Goal: Information Seeking & Learning: Learn about a topic

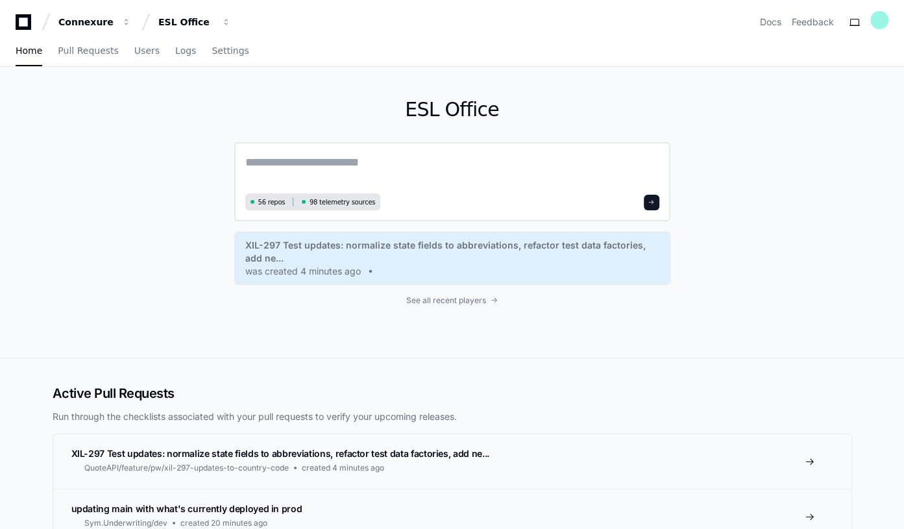
click at [270, 166] on textarea at bounding box center [452, 171] width 414 height 36
paste textarea "**********"
type textarea "**********"
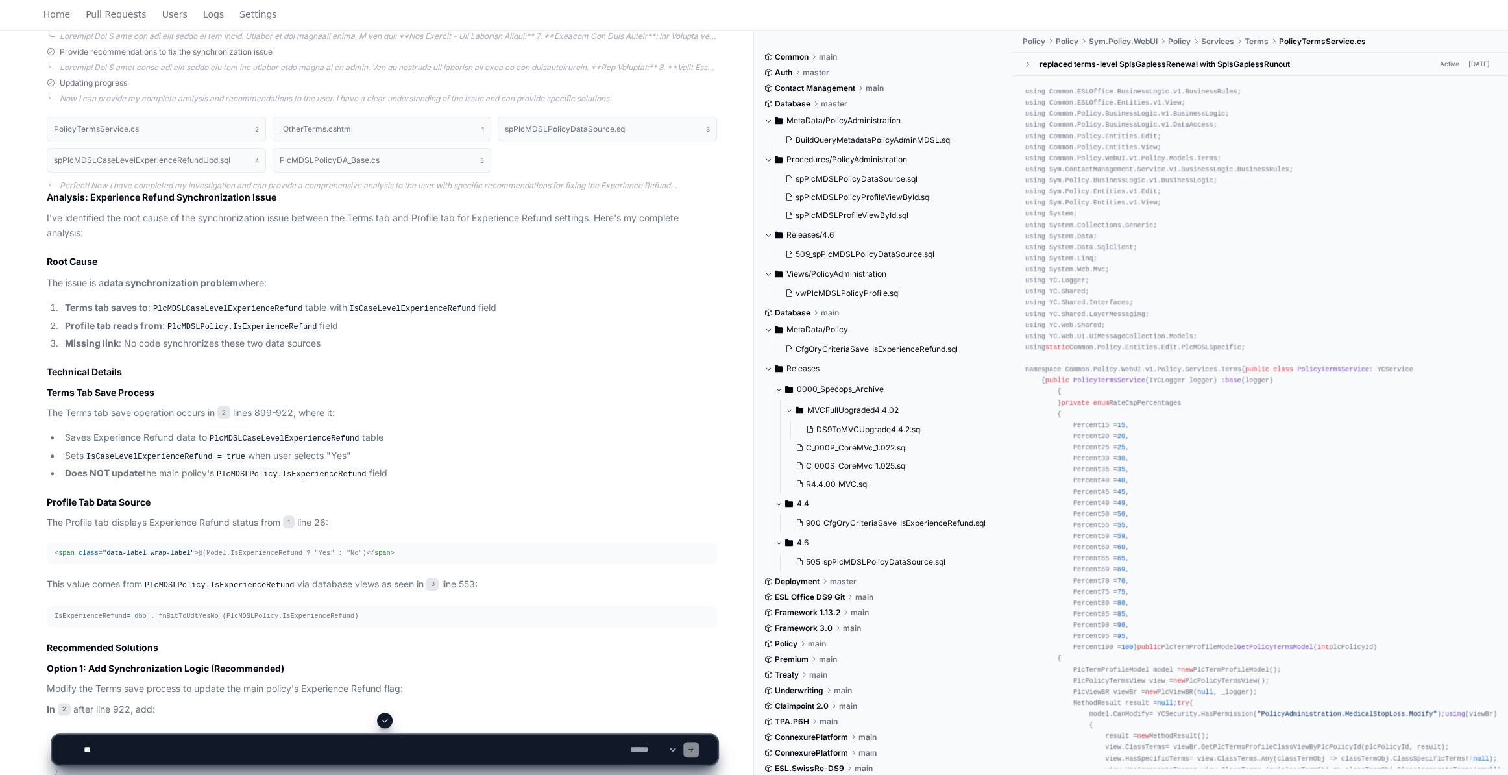
scroll to position [825, 0]
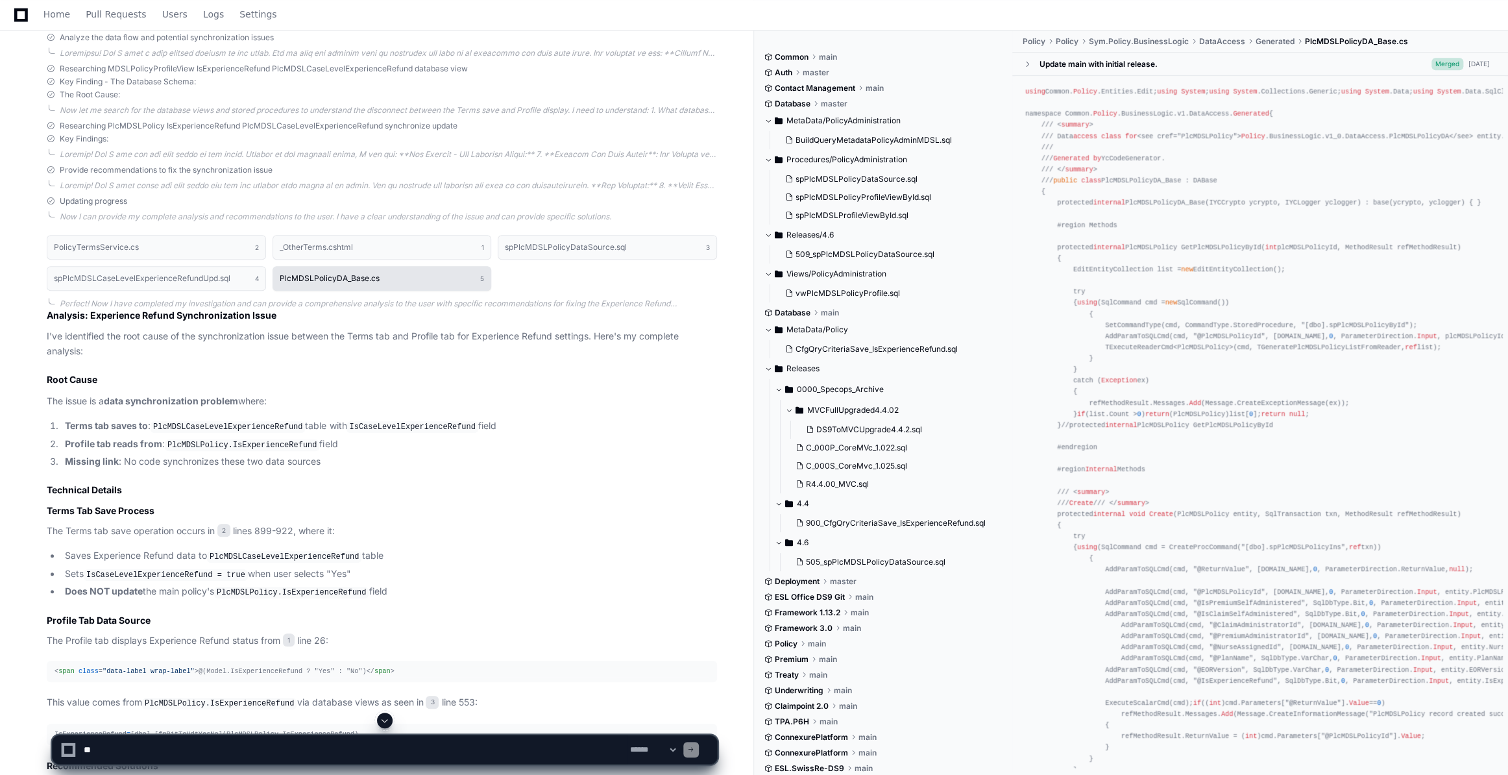
click at [396, 278] on button "PlcMDSLPolicyDA_Base.cs 5" at bounding box center [381, 278] width 219 height 25
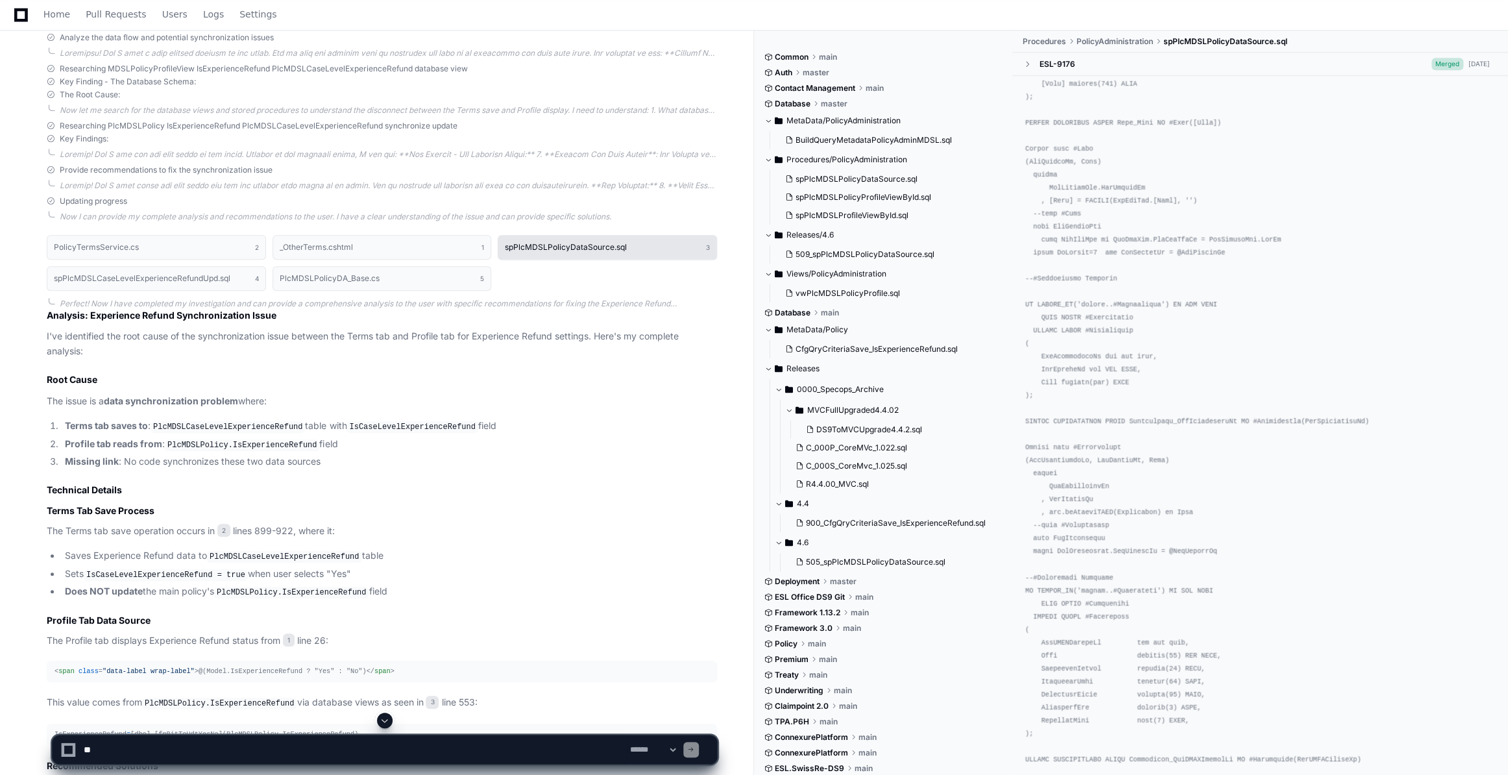
scroll to position [0, 0]
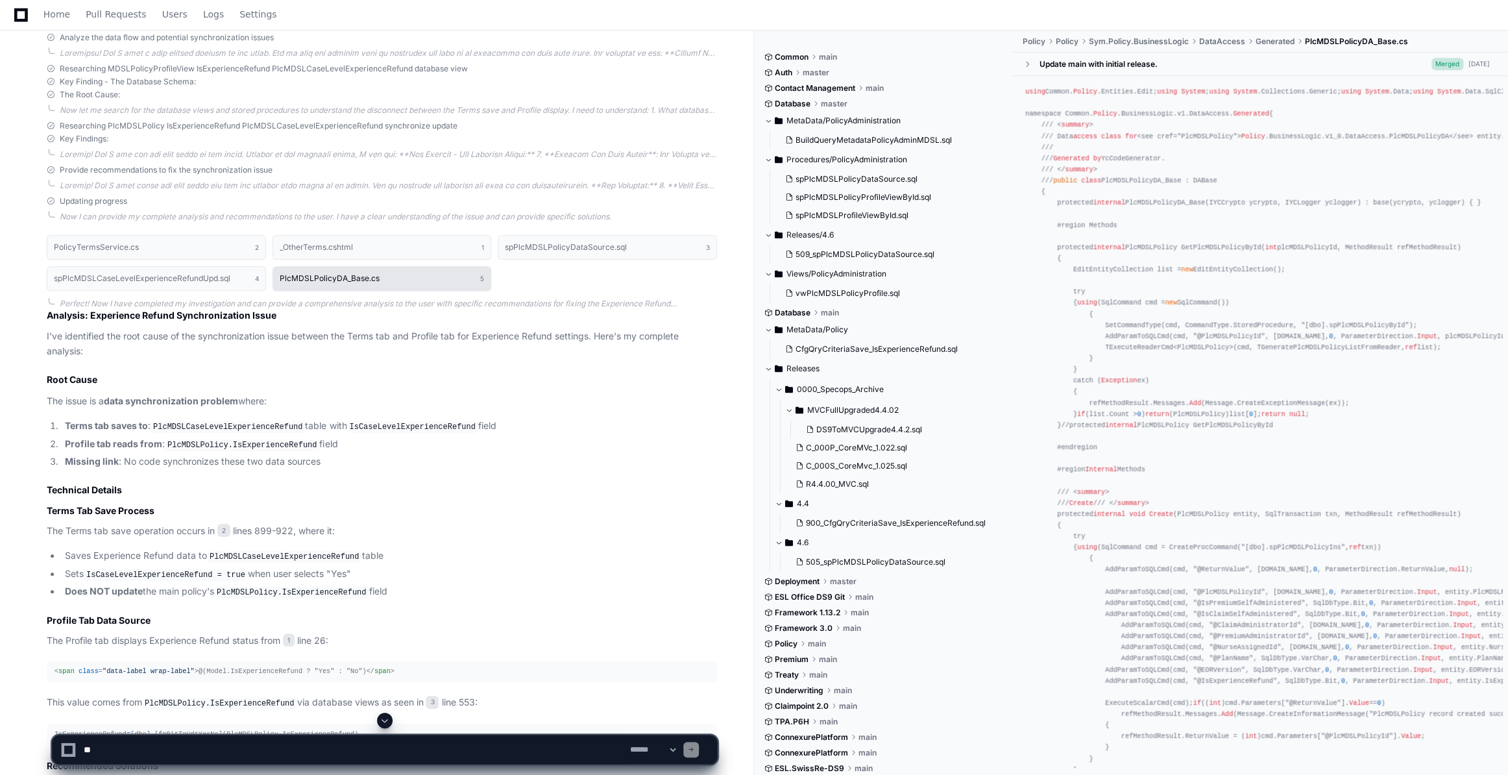
click at [323, 274] on h1 "PlcMDSLPolicyDA_Base.cs" at bounding box center [330, 278] width 100 height 8
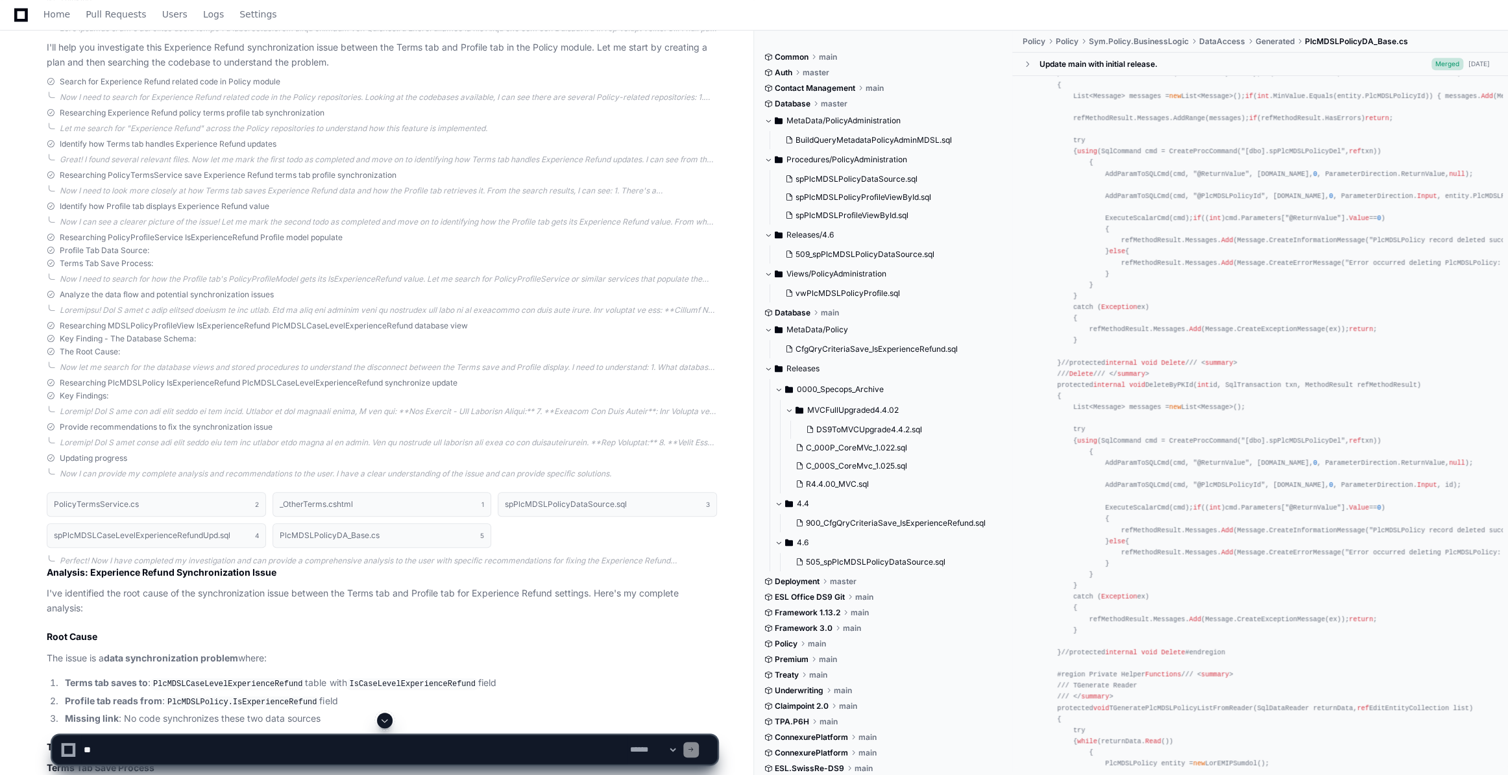
scroll to position [627, 0]
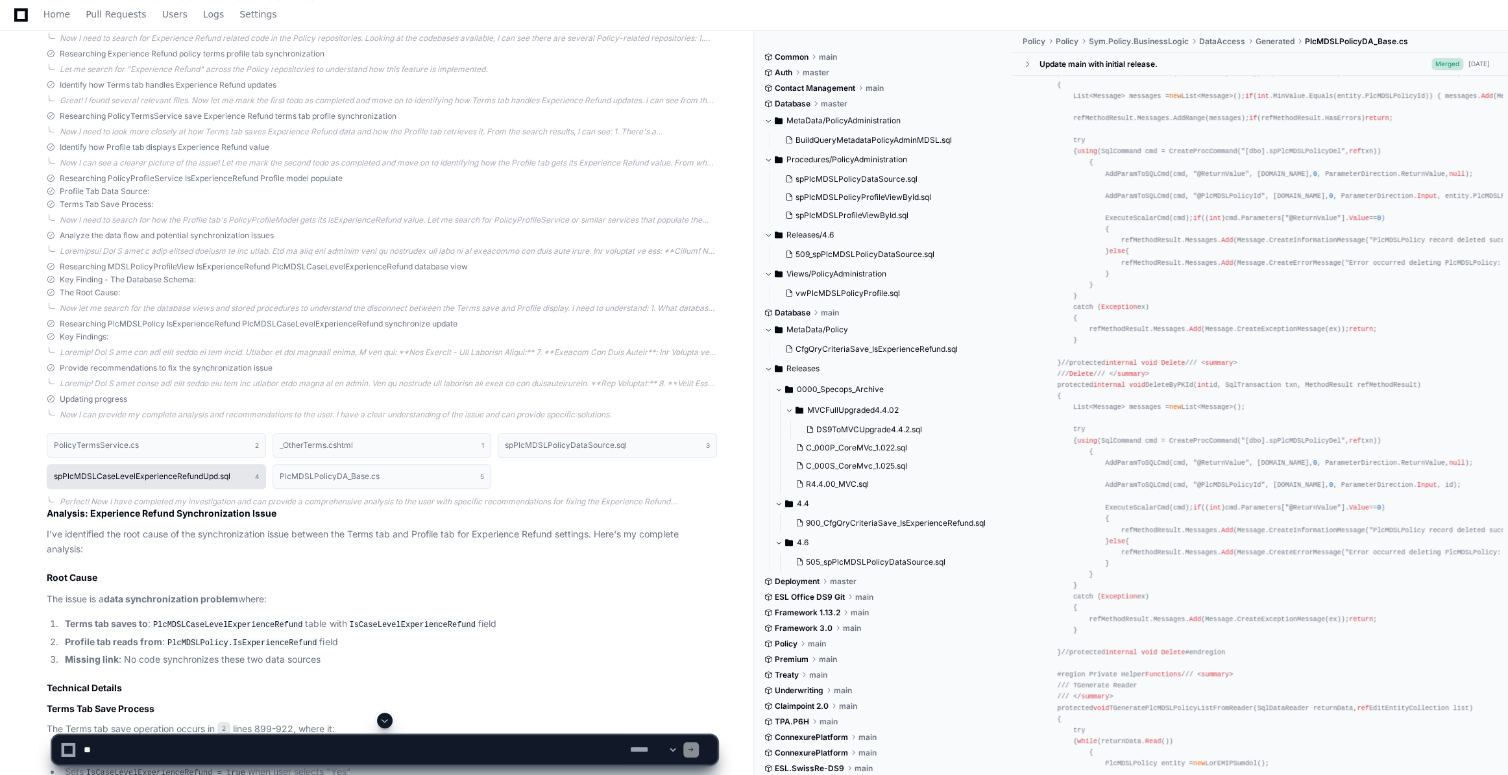
click at [165, 472] on h1 "spPlcMDSLCaseLevelExperienceRefundUpd.sql" at bounding box center [142, 476] width 176 height 8
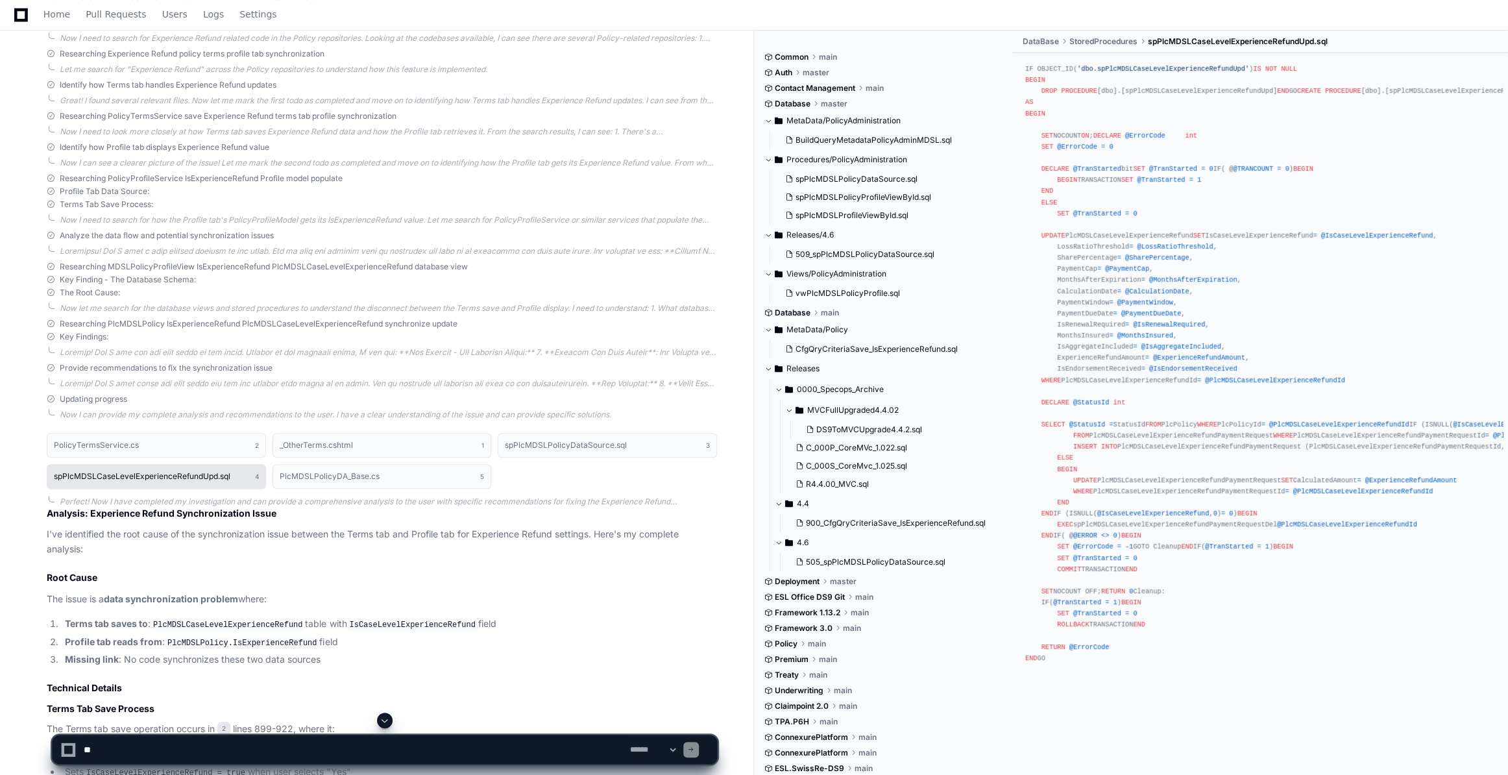
scroll to position [0, 0]
click at [119, 474] on h1 "spPlcMDSLCaseLevelExperienceRefundUpd.sql" at bounding box center [142, 476] width 176 height 8
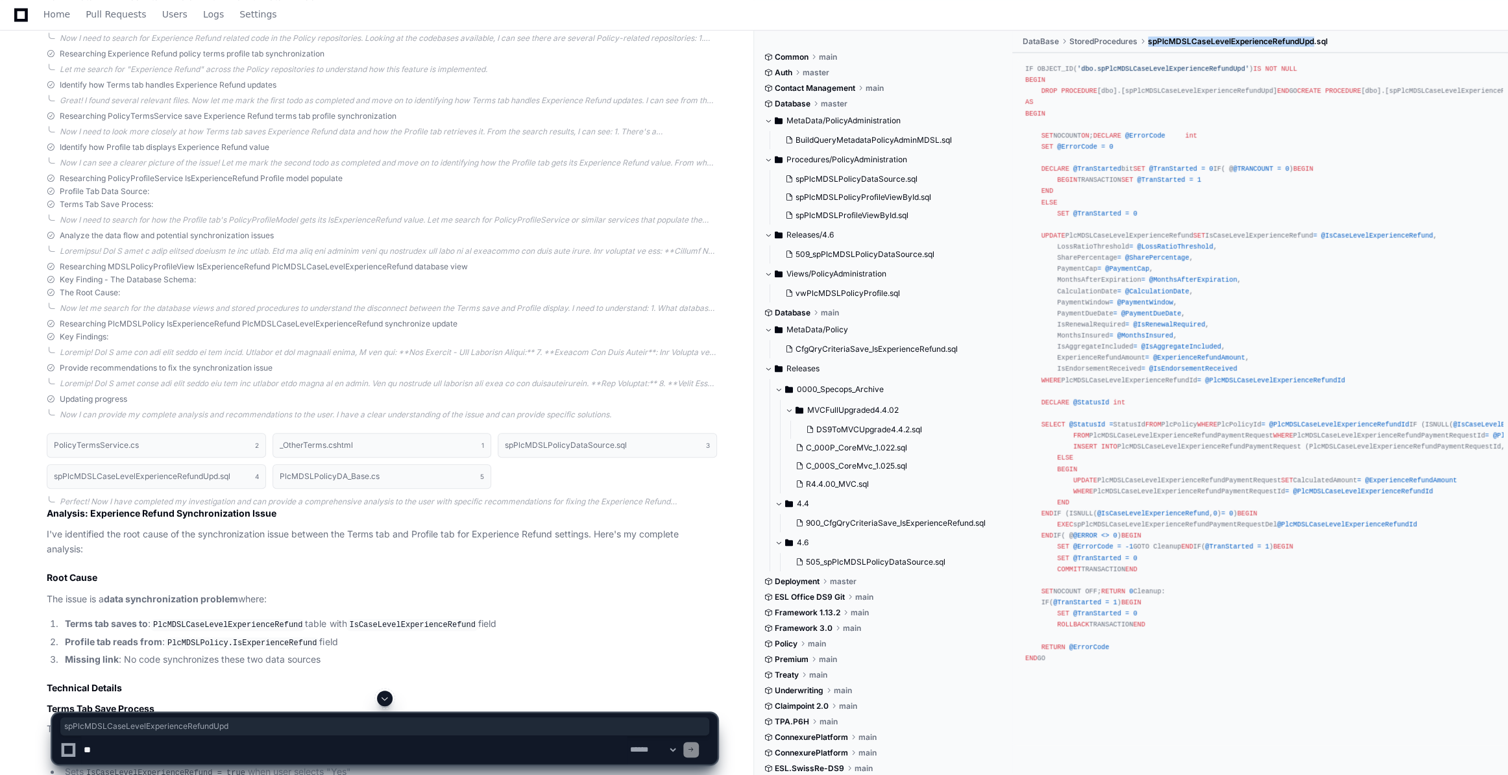
drag, startPoint x: 1148, startPoint y: 38, endPoint x: 1314, endPoint y: 38, distance: 166.1
click at [905, 38] on span "spPlcMDSLCaseLevelExperienceRefundUpd.sql" at bounding box center [1238, 41] width 180 height 10
copy span "spPlcMDSLCaseLevelExperienceRefundUpd"
